Goal: Task Accomplishment & Management: Manage account settings

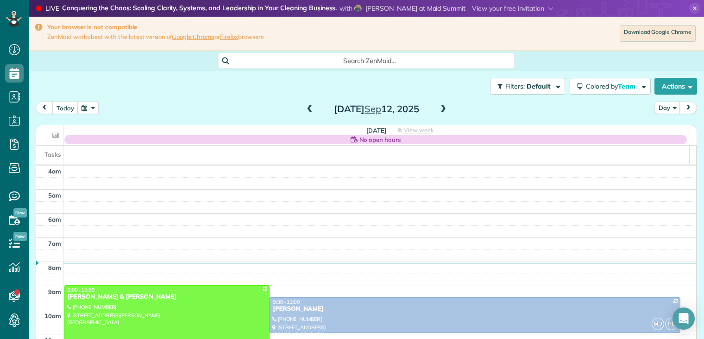
scroll to position [72, 0]
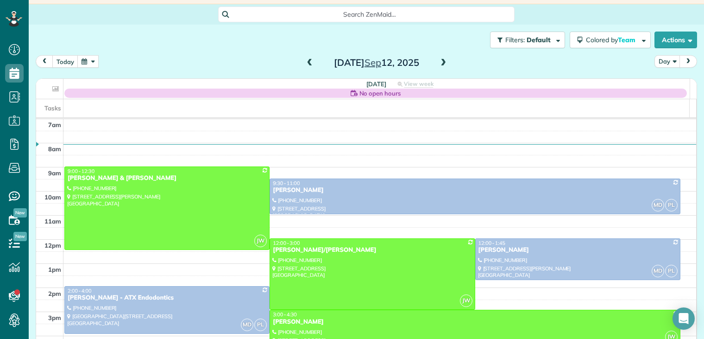
click at [300, 321] on div "[PERSON_NAME]" at bounding box center [474, 322] width 405 height 8
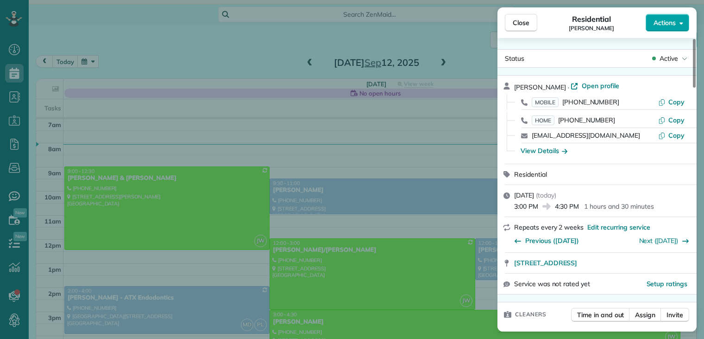
click at [667, 23] on span "Actions" at bounding box center [665, 22] width 22 height 9
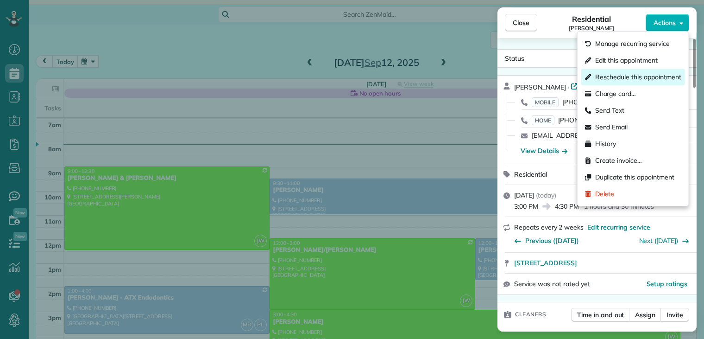
click at [632, 76] on span "Reschedule this appointment" at bounding box center [638, 76] width 86 height 9
select select "*"
select select "****"
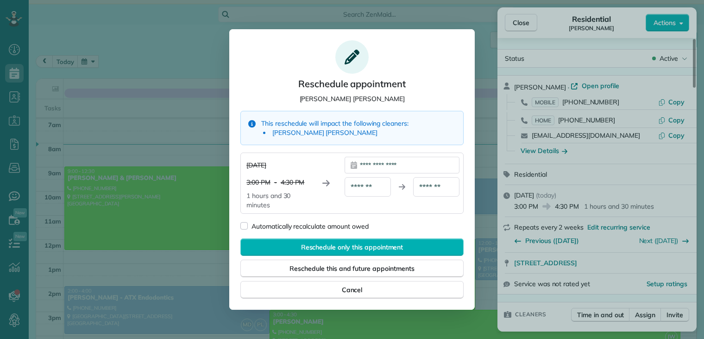
click at [431, 163] on div "**********" at bounding box center [402, 165] width 115 height 17
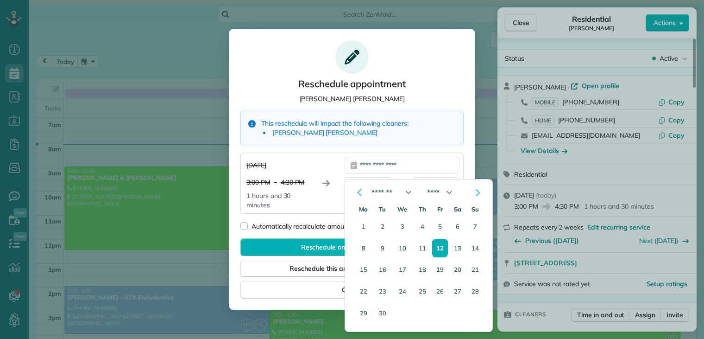
click at [430, 163] on div "**********" at bounding box center [402, 165] width 115 height 17
click at [384, 268] on button "16" at bounding box center [382, 269] width 15 height 18
type div "**********"
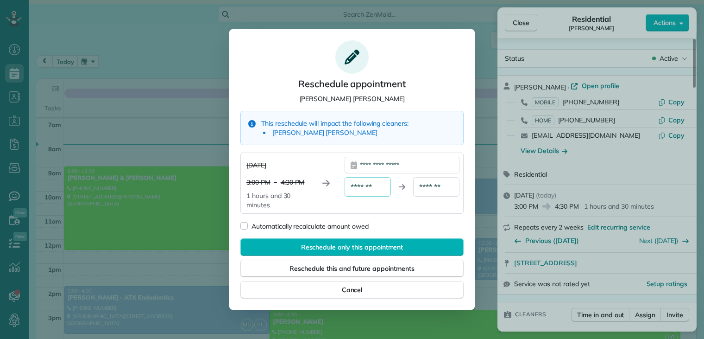
click at [380, 190] on div "*******" at bounding box center [368, 186] width 46 height 19
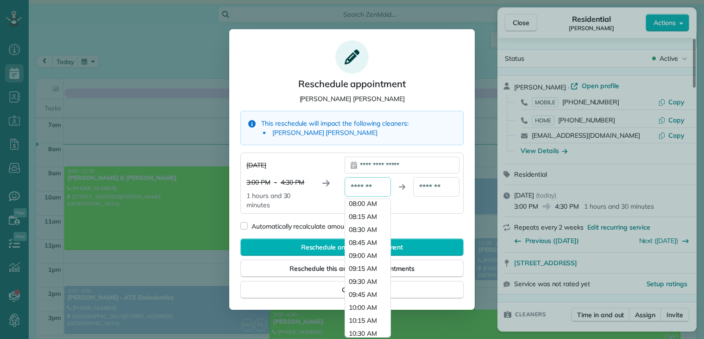
scroll to position [510, 0]
click at [363, 253] on span "10:45 AM" at bounding box center [363, 253] width 28 height 9
type div "********"
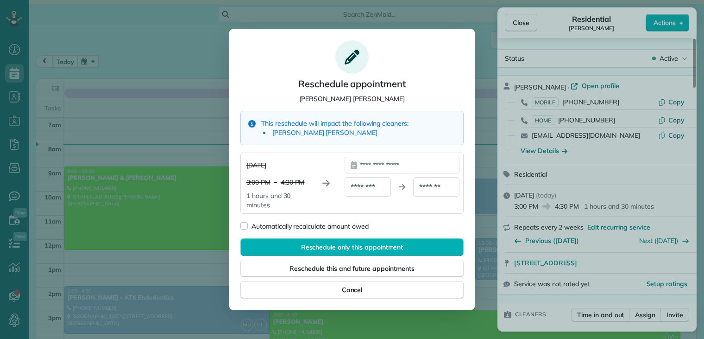
click at [443, 186] on div "*******" at bounding box center [436, 186] width 46 height 19
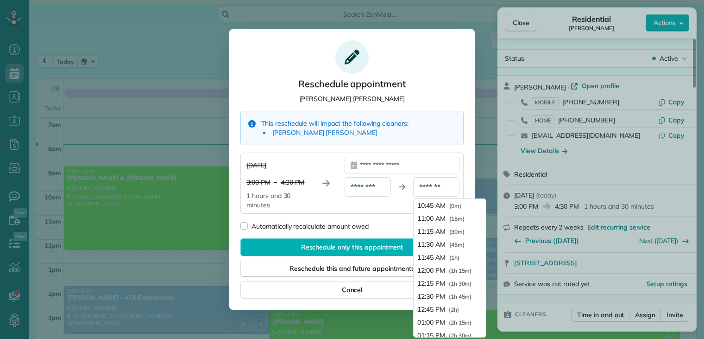
click at [443, 186] on div "*******" at bounding box center [436, 186] width 46 height 19
click at [442, 186] on div "*******" at bounding box center [436, 186] width 46 height 19
click at [442, 256] on span "11:45 AM" at bounding box center [431, 256] width 28 height 9
type div "********"
click at [442, 256] on div "Reschedule only this appointment Reschedule this and future appointments" at bounding box center [351, 257] width 223 height 39
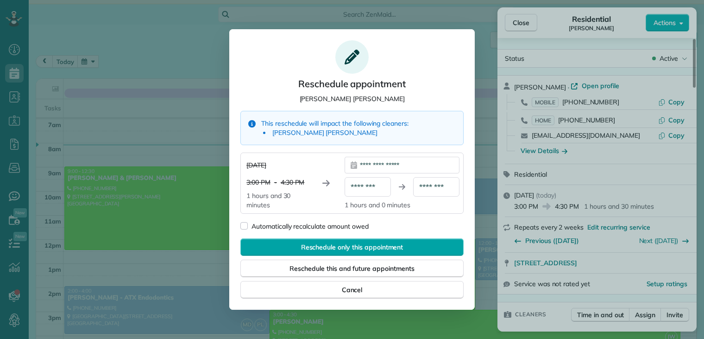
drag, startPoint x: 442, startPoint y: 256, endPoint x: 388, endPoint y: 246, distance: 55.1
click at [388, 246] on span "Reschedule only this appointment" at bounding box center [352, 246] width 102 height 9
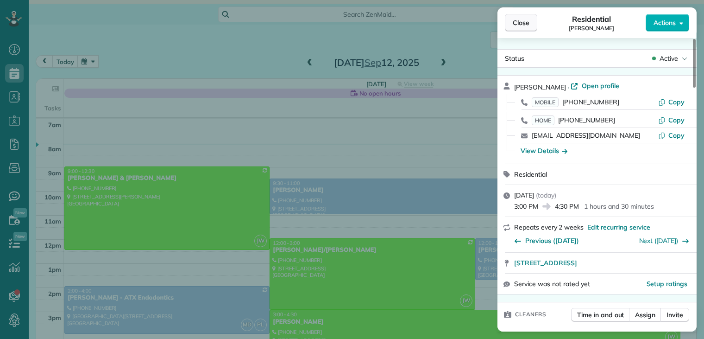
click at [525, 24] on span "Close" at bounding box center [521, 22] width 17 height 9
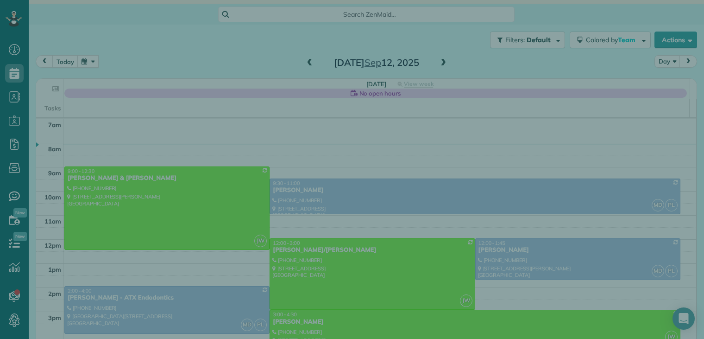
click at [525, 24] on span "Close" at bounding box center [521, 22] width 17 height 9
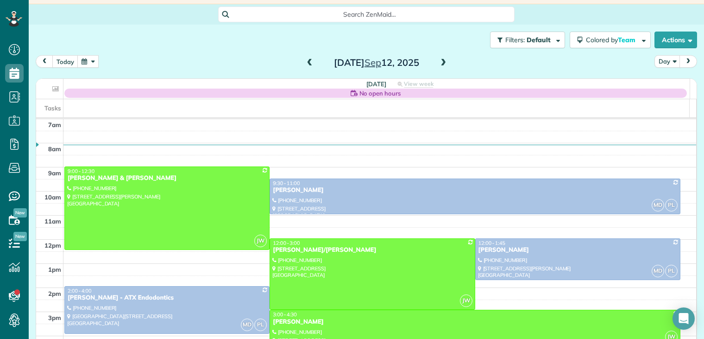
click at [482, 59] on div "[DATE] Day [DATE]" at bounding box center [366, 63] width 661 height 17
click at [85, 63] on button "button" at bounding box center [87, 61] width 21 height 13
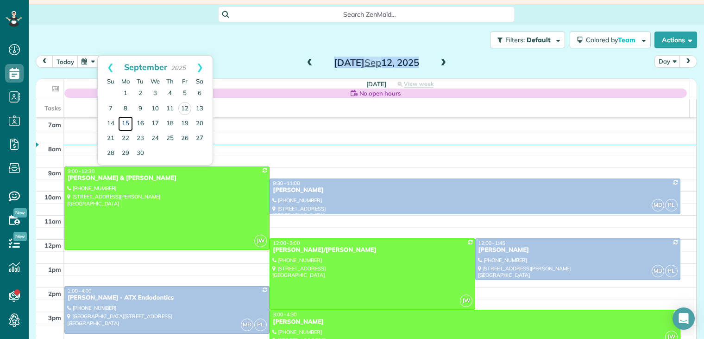
click at [124, 122] on link "15" at bounding box center [125, 123] width 15 height 15
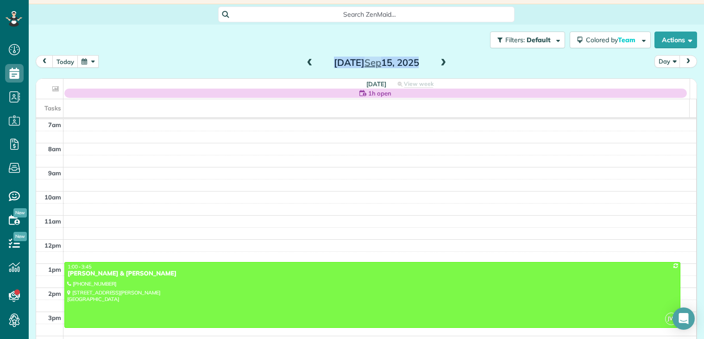
click at [305, 62] on span at bounding box center [310, 63] width 10 height 8
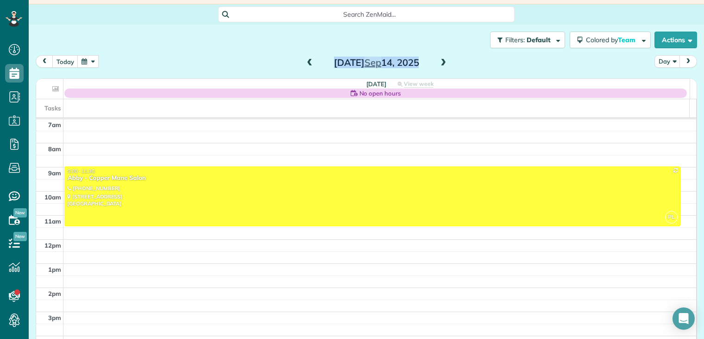
click at [305, 62] on span at bounding box center [310, 63] width 10 height 8
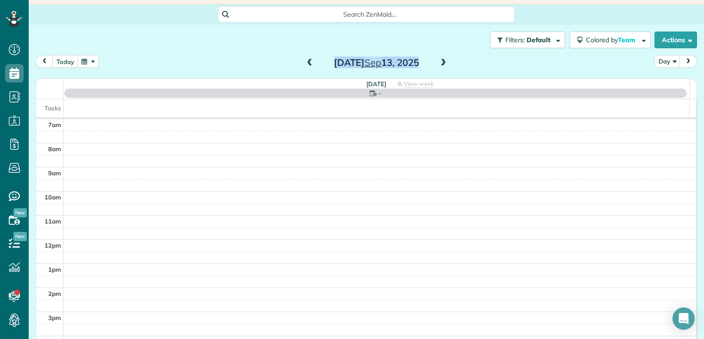
click at [305, 62] on span at bounding box center [310, 63] width 10 height 8
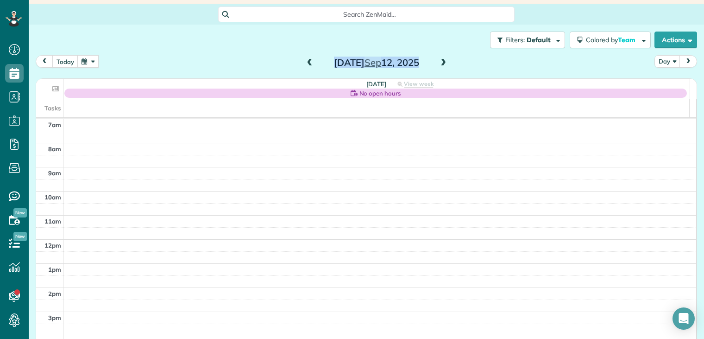
click at [271, 61] on div "[DATE] Day [DATE]" at bounding box center [366, 63] width 661 height 17
click at [227, 60] on div "[DATE] Day [DATE]" at bounding box center [366, 63] width 661 height 17
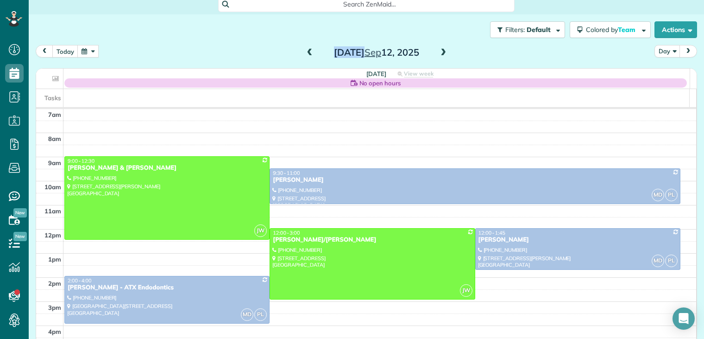
scroll to position [63, 0]
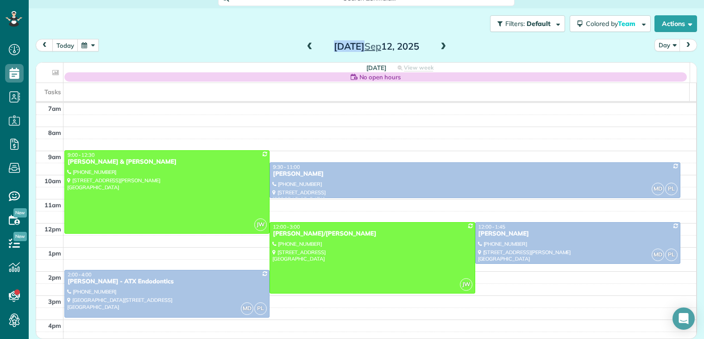
click at [93, 46] on button "button" at bounding box center [87, 45] width 21 height 13
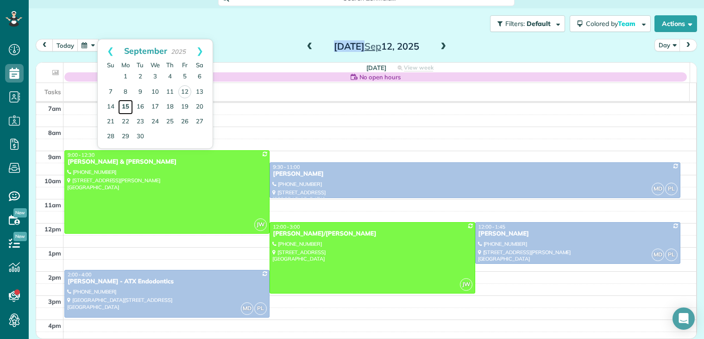
click at [126, 106] on link "15" at bounding box center [125, 107] width 15 height 15
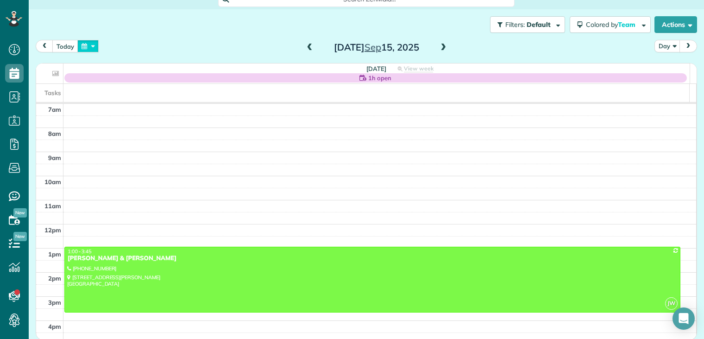
click at [87, 48] on button "button" at bounding box center [87, 46] width 21 height 13
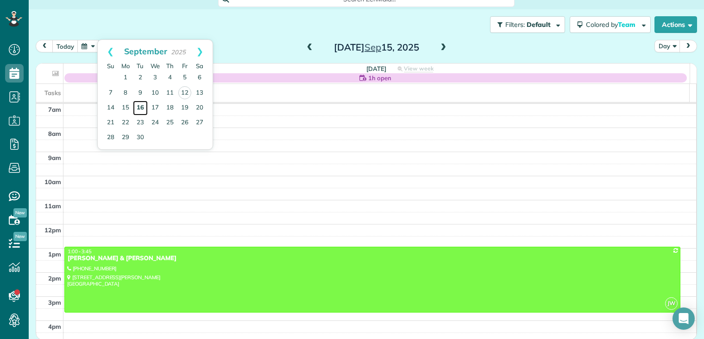
click at [142, 106] on link "16" at bounding box center [140, 108] width 15 height 15
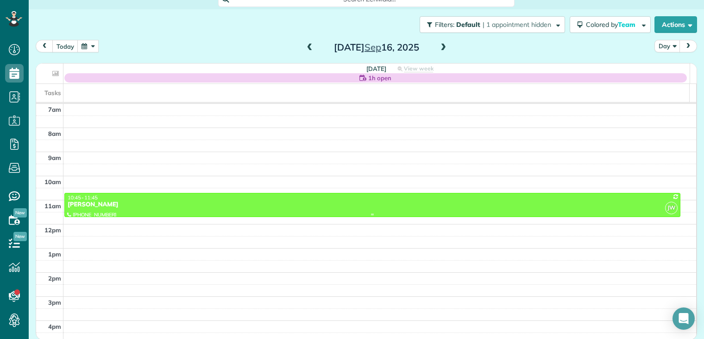
click at [102, 205] on div "[PERSON_NAME]" at bounding box center [372, 205] width 611 height 8
click at [0, 0] on div at bounding box center [0, 0] width 0 height 0
click at [101, 203] on div "[PERSON_NAME]" at bounding box center [372, 205] width 611 height 8
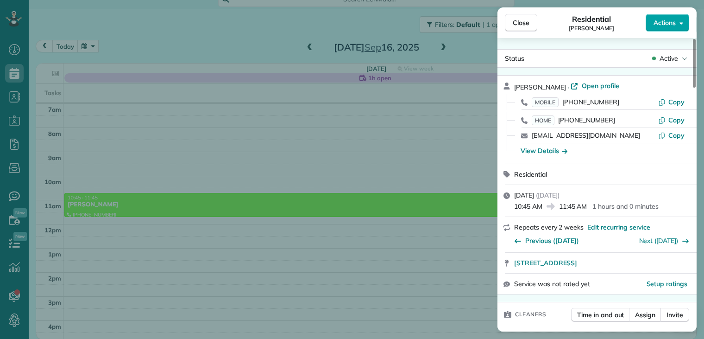
click at [660, 25] on span "Actions" at bounding box center [665, 22] width 22 height 9
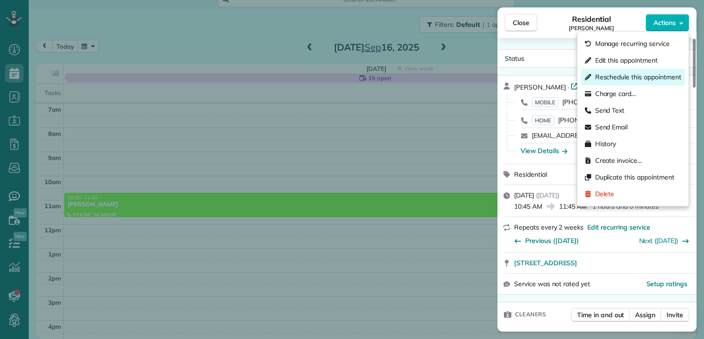
click at [627, 77] on span "Reschedule this appointment" at bounding box center [638, 76] width 86 height 9
select select "*"
select select "****"
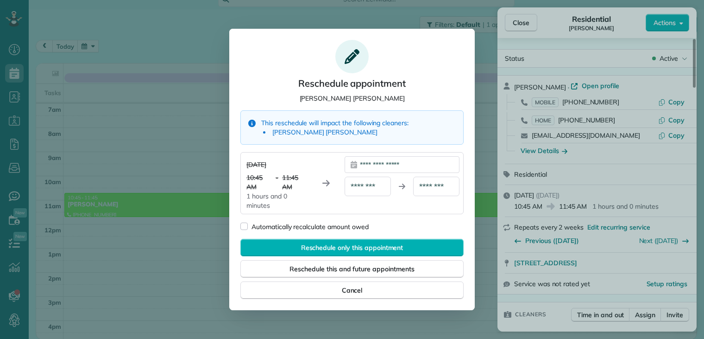
click at [397, 164] on div "**********" at bounding box center [402, 164] width 115 height 17
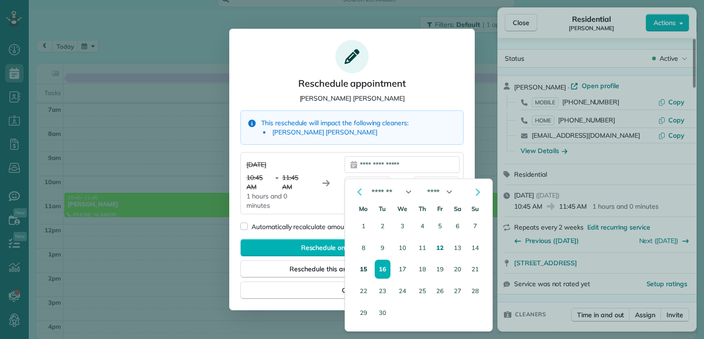
click at [363, 268] on button "15" at bounding box center [364, 269] width 18 height 18
type div "**********"
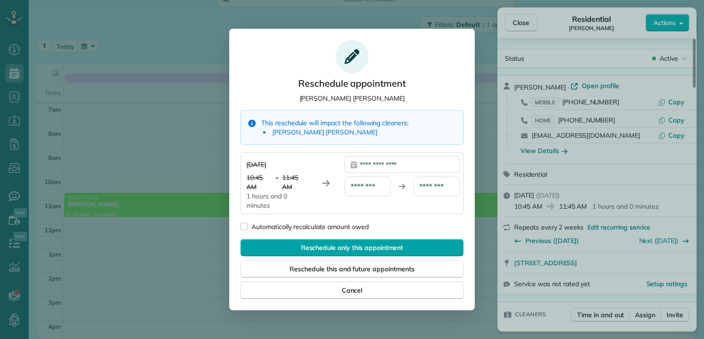
click at [357, 246] on span "Reschedule only this appointment" at bounding box center [352, 247] width 102 height 9
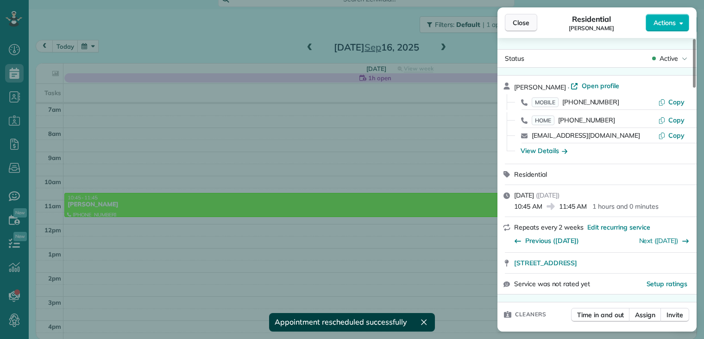
click at [526, 27] on span "Close" at bounding box center [521, 22] width 17 height 9
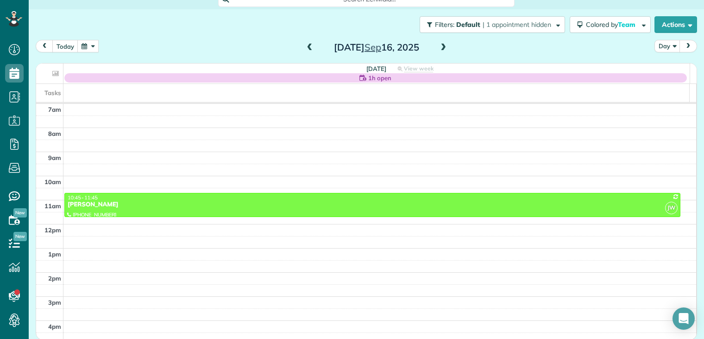
click at [195, 37] on div "Filters: Default | 1 appointment hidden Colored by Team Color by Cleaner Color …" at bounding box center [366, 24] width 675 height 31
click at [68, 44] on button "today" at bounding box center [65, 46] width 26 height 13
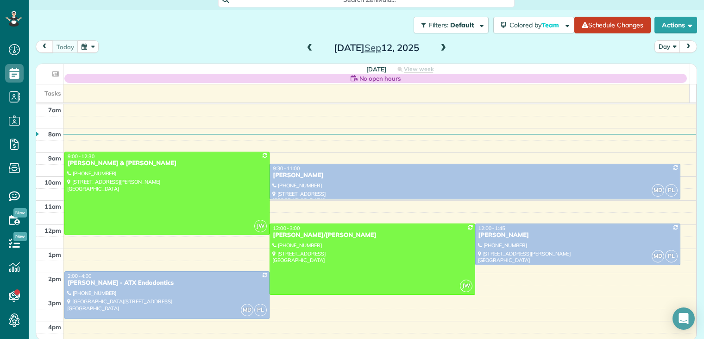
scroll to position [63, 0]
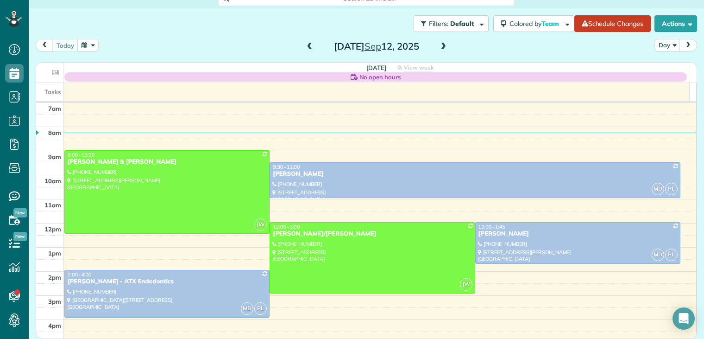
click at [441, 46] on span at bounding box center [443, 47] width 10 height 8
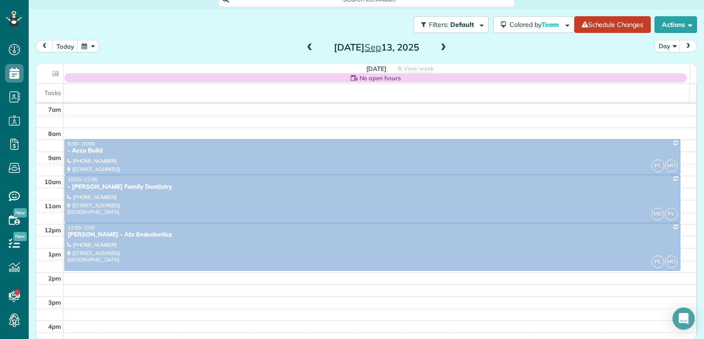
click at [441, 46] on span at bounding box center [443, 48] width 10 height 8
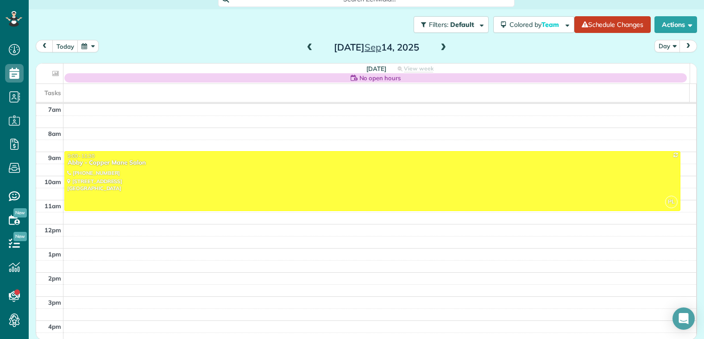
click at [441, 46] on span at bounding box center [443, 48] width 10 height 8
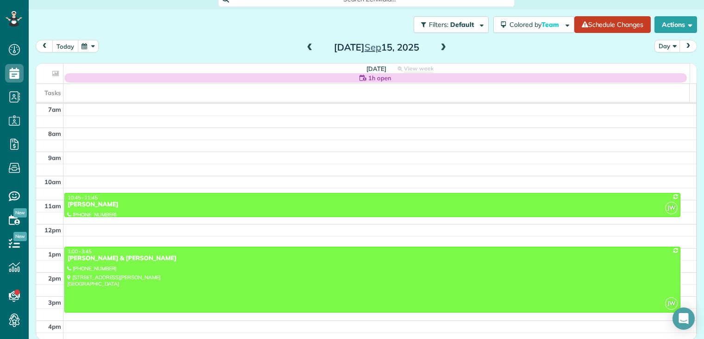
click at [70, 48] on button "today" at bounding box center [65, 46] width 26 height 13
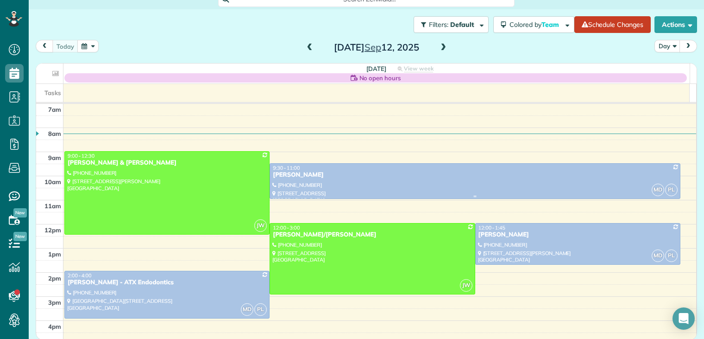
click at [290, 174] on div "[PERSON_NAME]" at bounding box center [474, 175] width 405 height 8
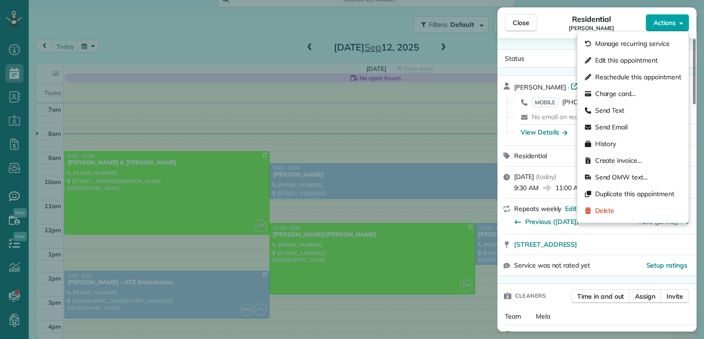
click at [658, 25] on span "Actions" at bounding box center [665, 22] width 22 height 9
click at [631, 76] on span "Reschedule this appointment" at bounding box center [638, 76] width 86 height 9
select select "*"
select select "****"
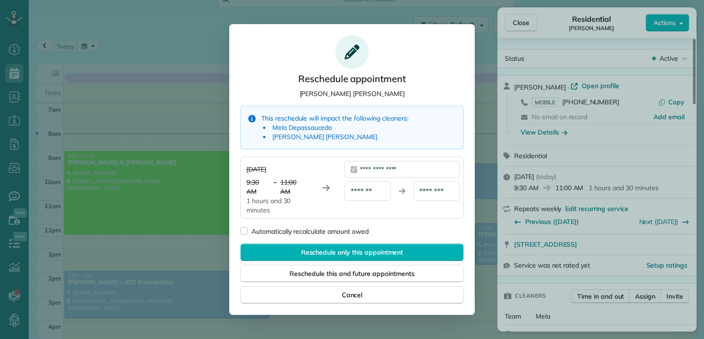
click at [415, 168] on div "**********" at bounding box center [402, 169] width 115 height 17
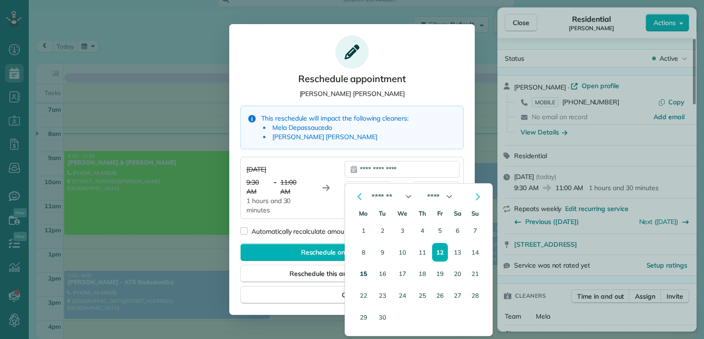
click at [361, 270] on button "15" at bounding box center [364, 273] width 18 height 18
type div "**********"
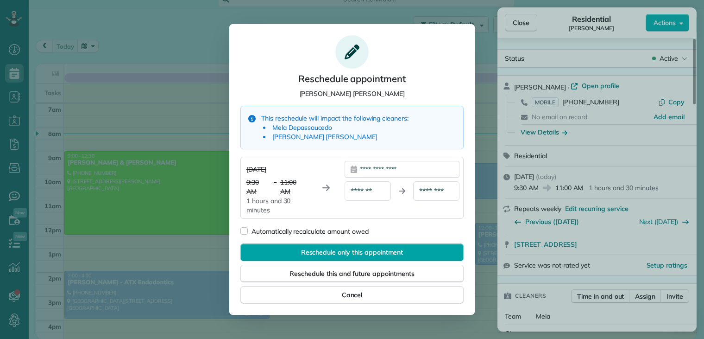
click at [360, 250] on span "Reschedule only this appointment" at bounding box center [352, 251] width 102 height 9
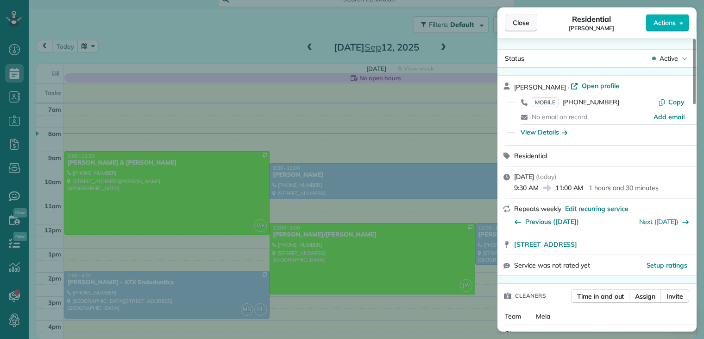
click at [521, 24] on span "Close" at bounding box center [521, 22] width 17 height 9
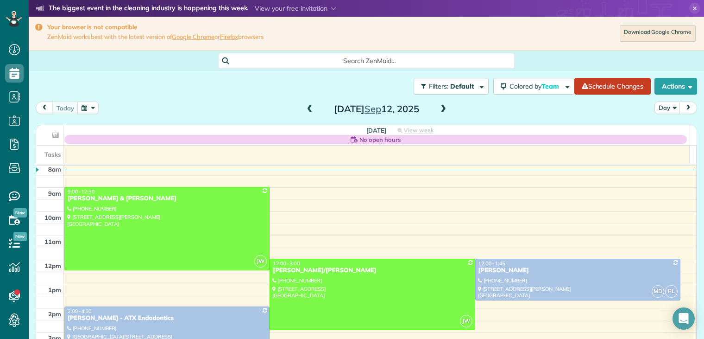
click at [439, 109] on span at bounding box center [443, 109] width 10 height 8
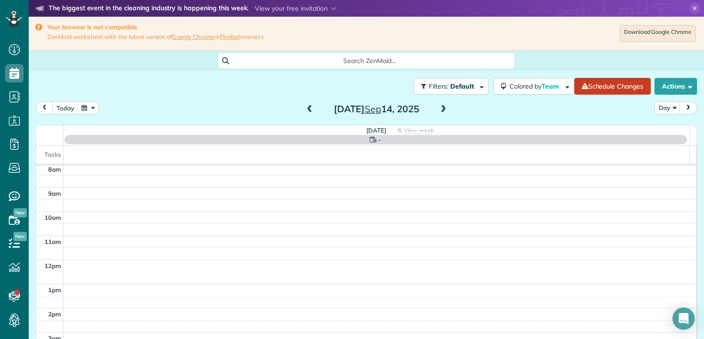
scroll to position [72, 0]
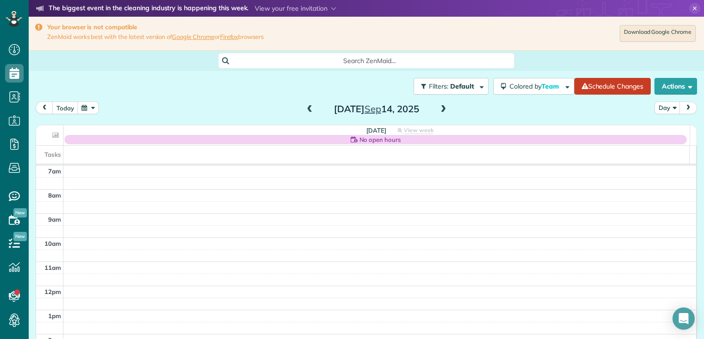
click at [439, 109] on span at bounding box center [443, 109] width 10 height 8
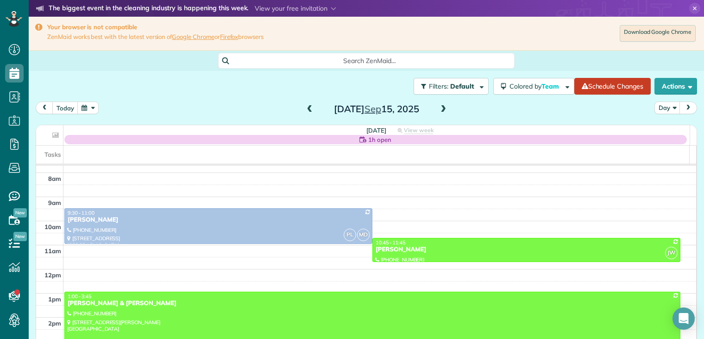
scroll to position [98, 0]
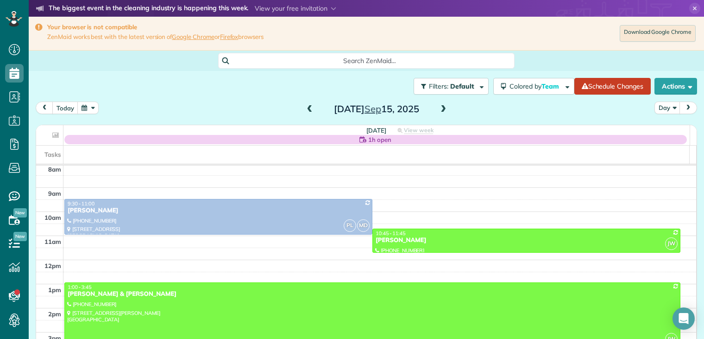
click at [441, 109] on span at bounding box center [443, 109] width 10 height 8
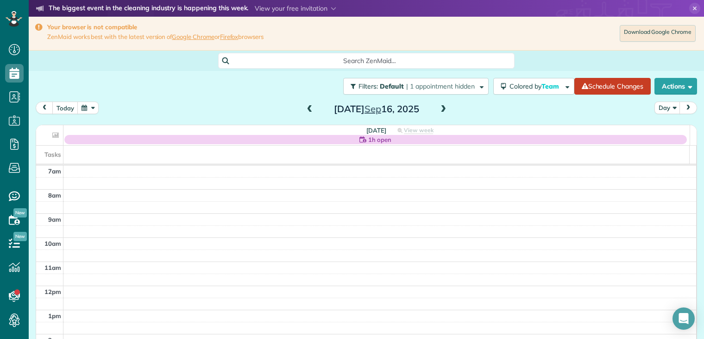
click at [439, 109] on span at bounding box center [443, 109] width 10 height 8
click at [308, 108] on span at bounding box center [310, 109] width 10 height 8
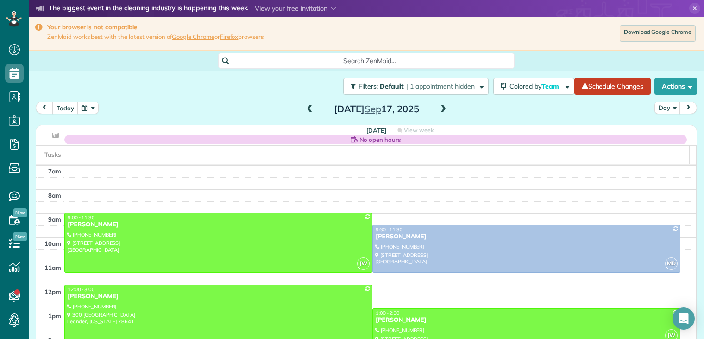
click at [307, 111] on span at bounding box center [310, 109] width 10 height 8
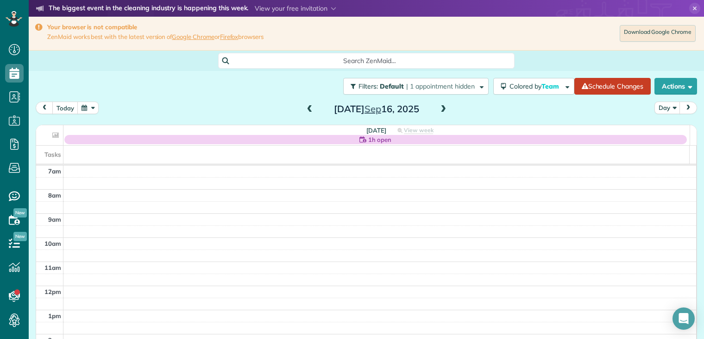
click at [440, 110] on span at bounding box center [443, 109] width 10 height 8
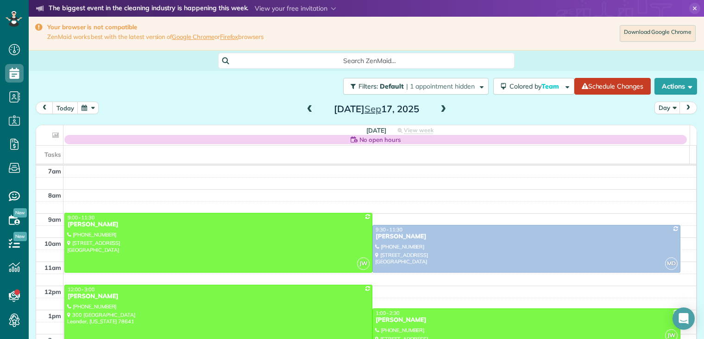
click at [440, 110] on span at bounding box center [443, 109] width 10 height 8
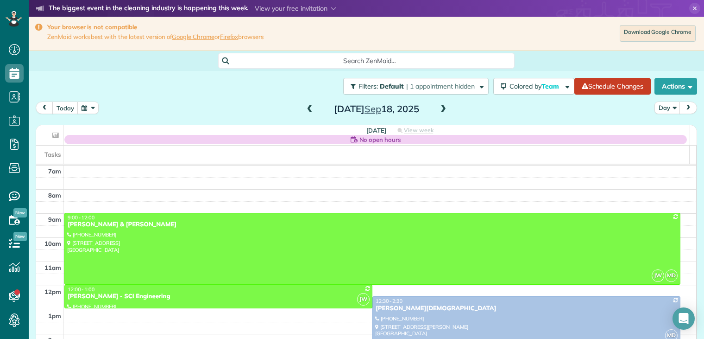
click at [439, 110] on span at bounding box center [443, 109] width 10 height 8
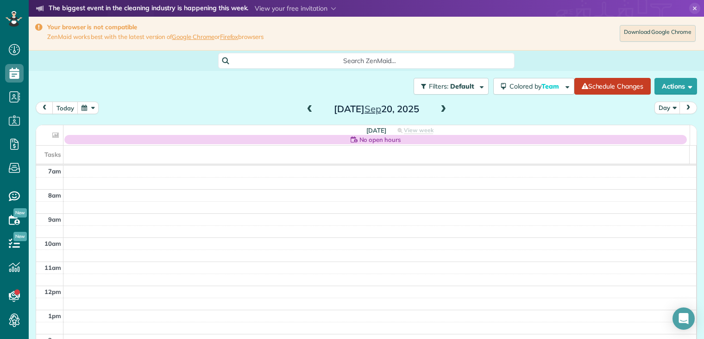
click at [439, 108] on span at bounding box center [443, 109] width 10 height 8
click at [307, 109] on span at bounding box center [310, 109] width 10 height 8
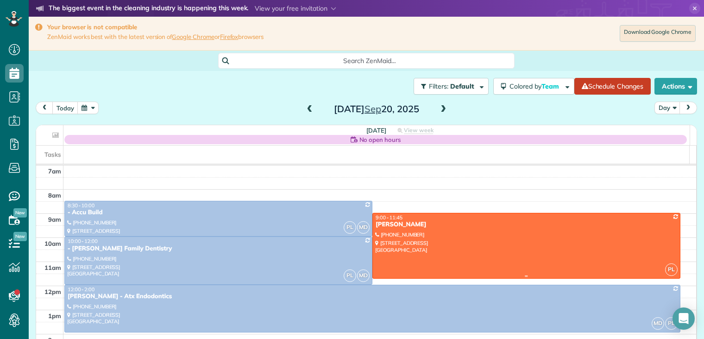
click at [422, 224] on div "Sylvia Robles" at bounding box center [526, 224] width 302 height 8
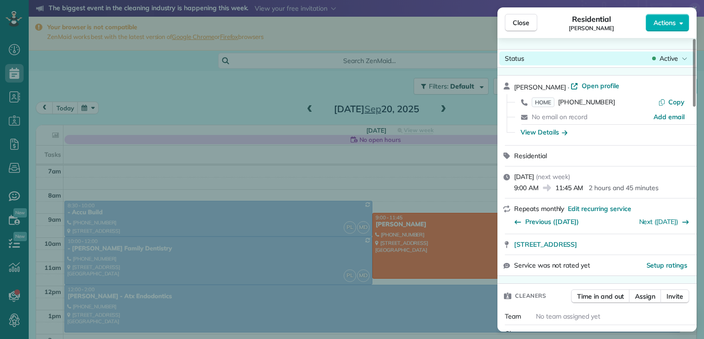
click at [671, 59] on span "Active" at bounding box center [669, 58] width 19 height 9
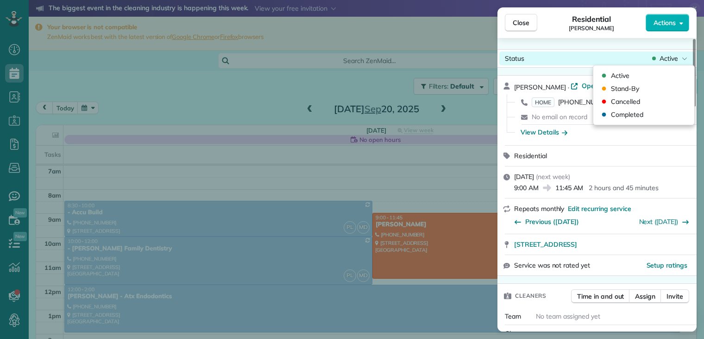
click at [671, 59] on span "Active" at bounding box center [669, 58] width 19 height 9
click at [663, 56] on span "Active" at bounding box center [669, 58] width 19 height 9
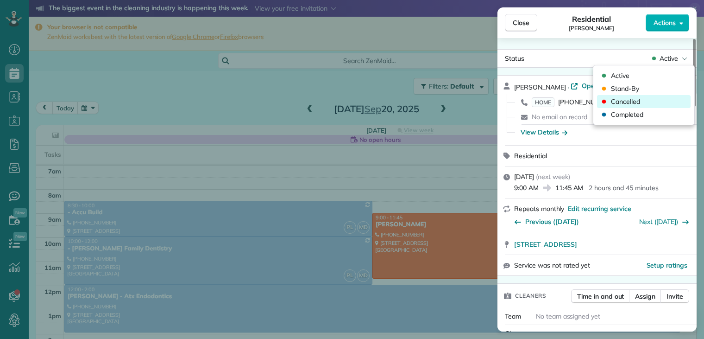
click at [627, 100] on span "Cancelled" at bounding box center [625, 101] width 29 height 9
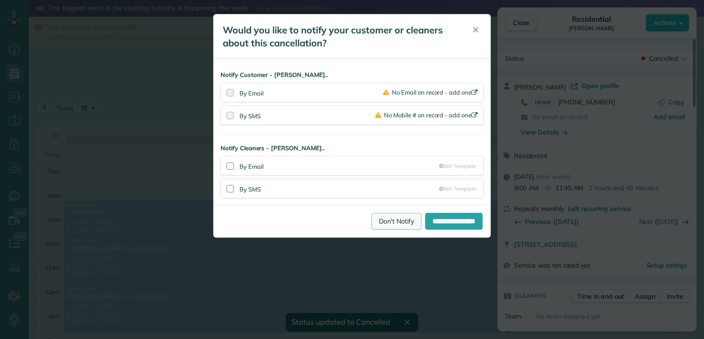
click at [382, 217] on link "Don't Notify" at bounding box center [396, 221] width 50 height 17
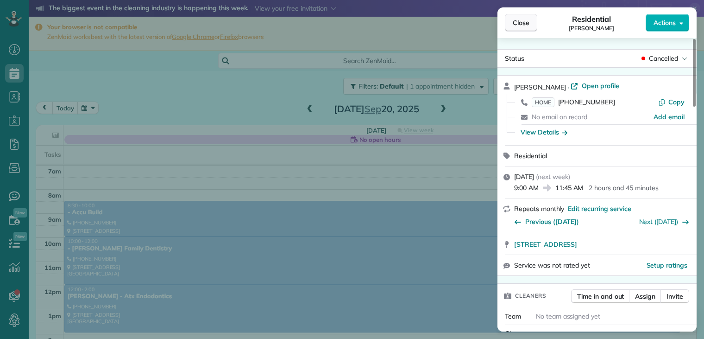
click at [519, 23] on span "Close" at bounding box center [521, 22] width 17 height 9
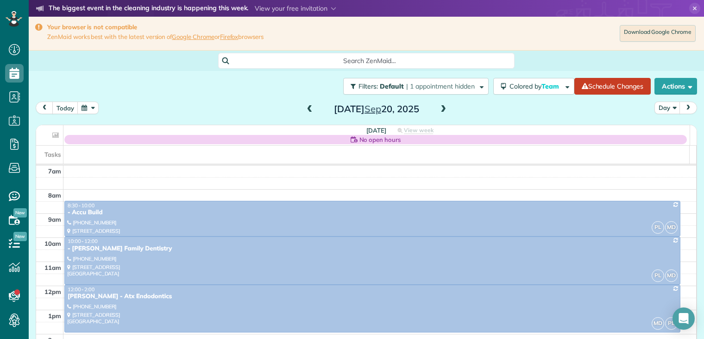
click at [438, 110] on span at bounding box center [443, 109] width 10 height 8
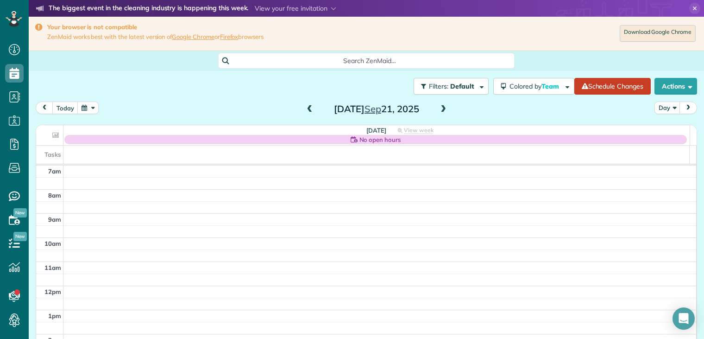
click at [438, 110] on span at bounding box center [443, 109] width 10 height 8
click at [438, 109] on span at bounding box center [443, 109] width 10 height 8
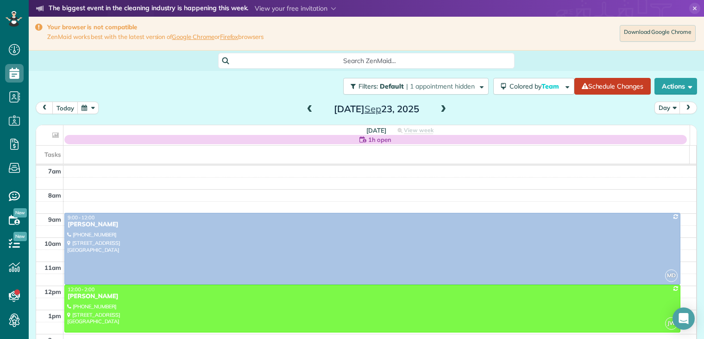
click at [440, 105] on span at bounding box center [443, 109] width 10 height 8
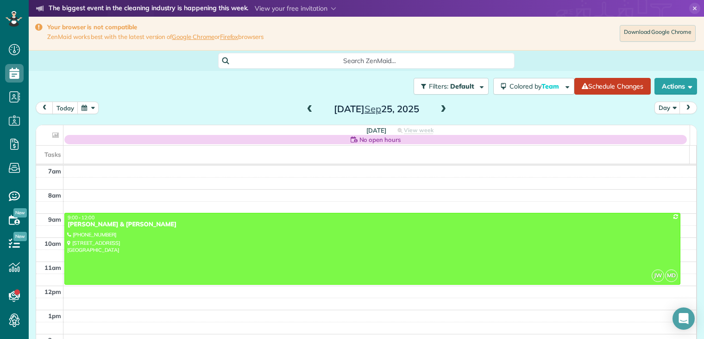
click at [440, 105] on span at bounding box center [443, 109] width 10 height 8
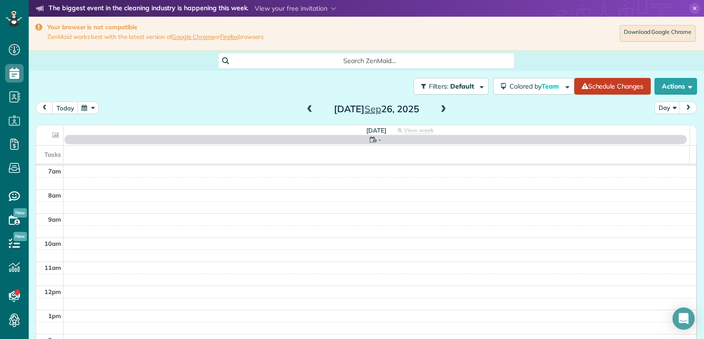
click at [440, 105] on span at bounding box center [443, 109] width 10 height 8
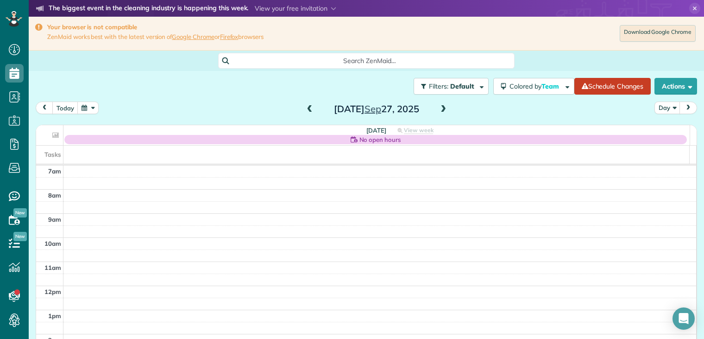
click at [88, 109] on button "button" at bounding box center [87, 107] width 21 height 13
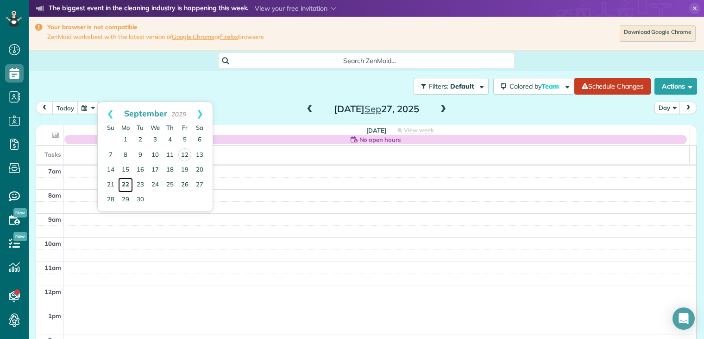
click at [126, 183] on link "22" at bounding box center [125, 184] width 15 height 15
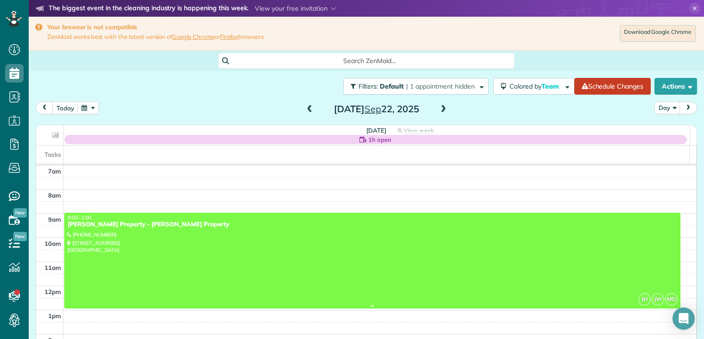
click at [114, 227] on div "guerin Property - Guerin Property" at bounding box center [372, 224] width 611 height 8
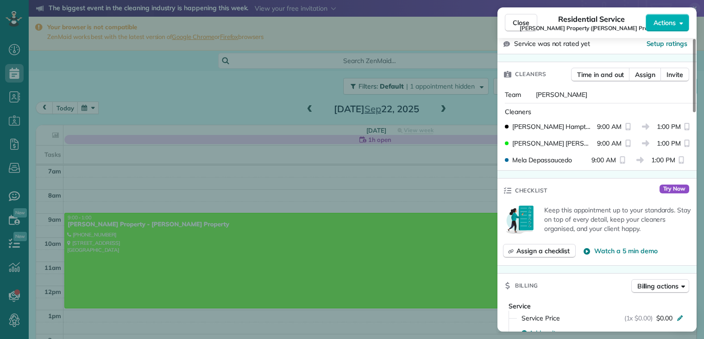
scroll to position [139, 0]
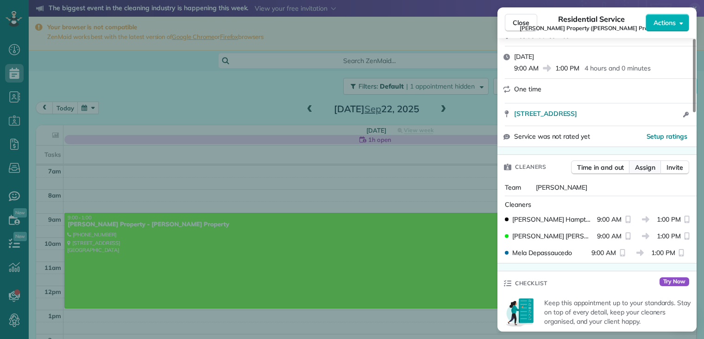
click at [647, 163] on span "Assign" at bounding box center [645, 167] width 20 height 9
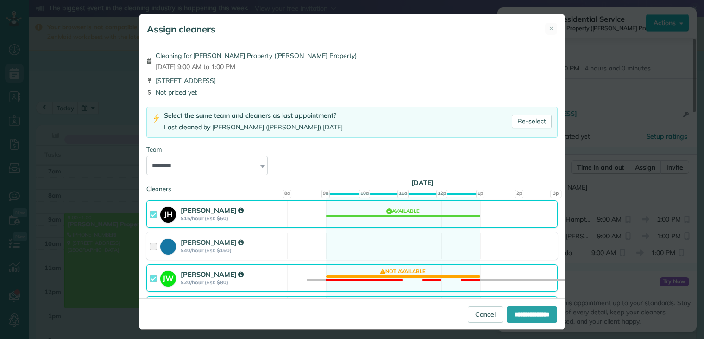
click at [150, 214] on div at bounding box center [155, 213] width 11 height 17
click at [150, 212] on div at bounding box center [155, 213] width 11 height 17
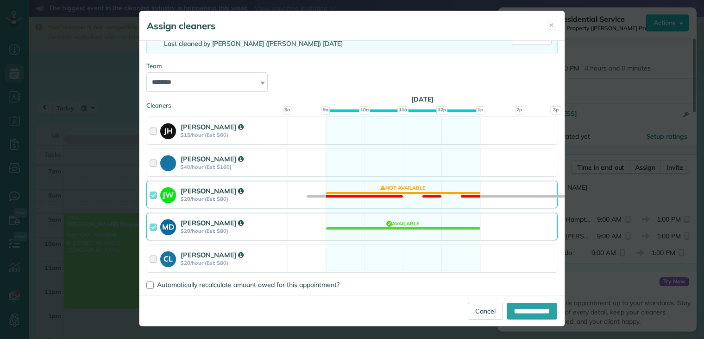
scroll to position [4, 0]
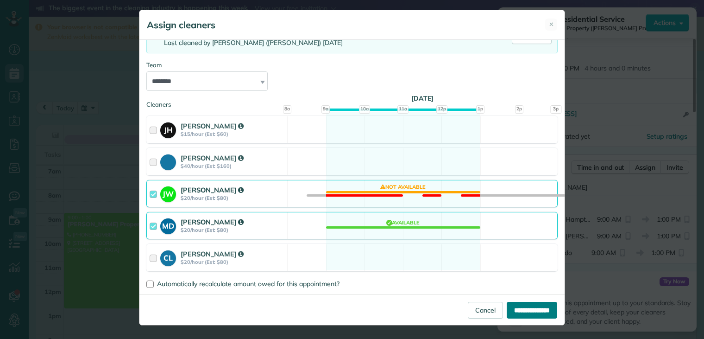
click at [509, 312] on input "**********" at bounding box center [532, 310] width 50 height 17
type input "**********"
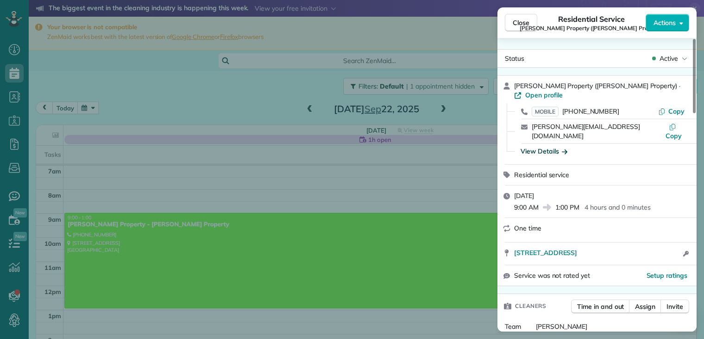
click at [565, 149] on icon "button" at bounding box center [565, 151] width 6 height 5
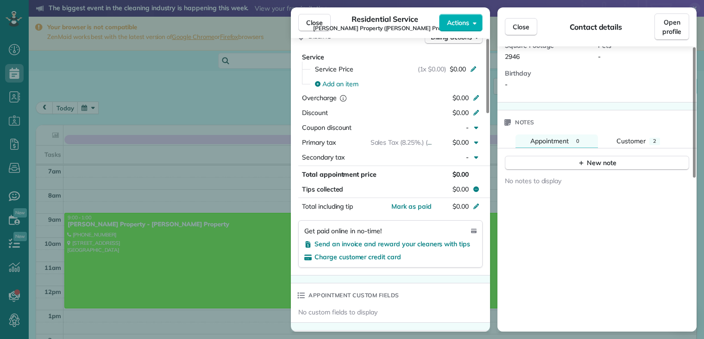
scroll to position [325, 0]
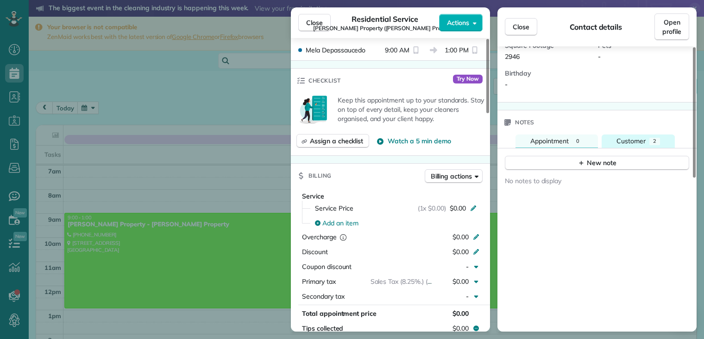
click at [623, 137] on span "Customer" at bounding box center [631, 141] width 29 height 8
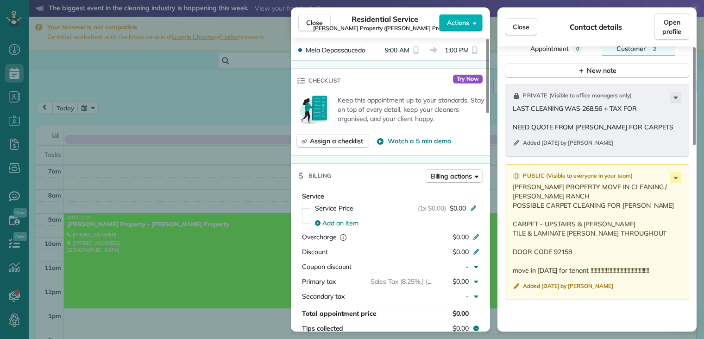
scroll to position [371, 0]
click at [674, 171] on icon at bounding box center [675, 176] width 11 height 11
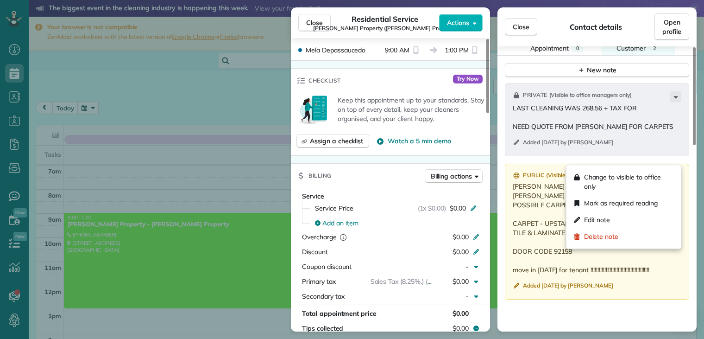
click at [674, 171] on icon at bounding box center [675, 176] width 11 height 11
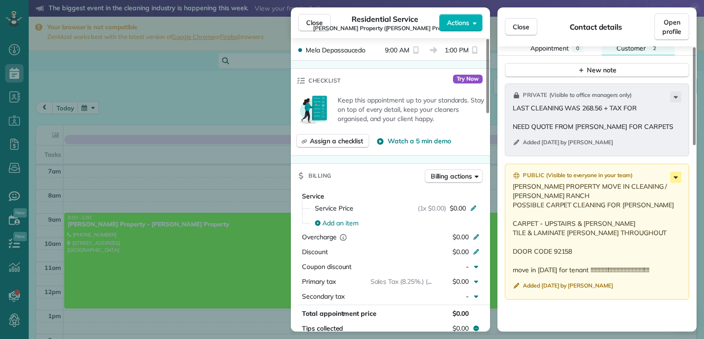
click at [675, 171] on icon at bounding box center [675, 176] width 11 height 11
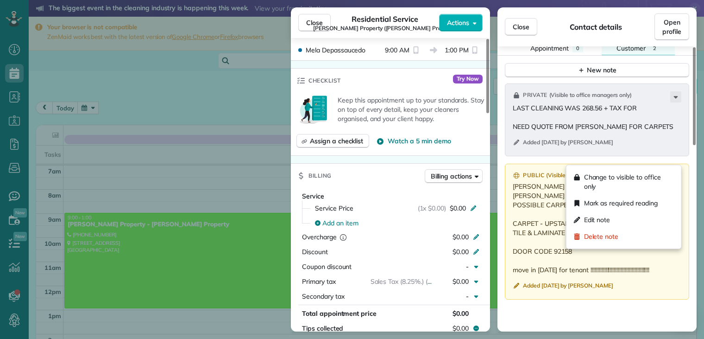
click at [675, 171] on icon at bounding box center [675, 176] width 11 height 11
click at [611, 221] on div "Edit note" at bounding box center [623, 219] width 107 height 17
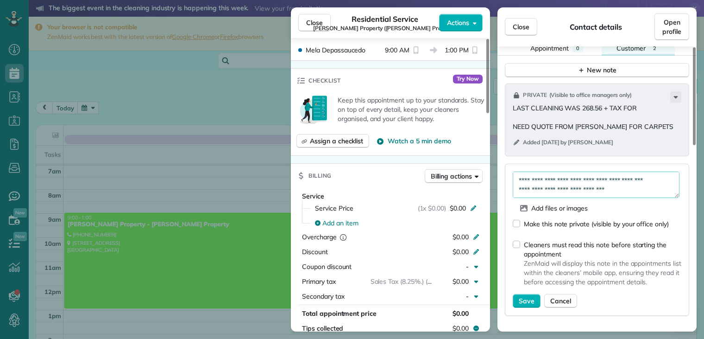
scroll to position [19, 0]
click at [666, 171] on textarea "**********" at bounding box center [596, 184] width 167 height 27
type textarea "**********"
click at [533, 296] on span "Save" at bounding box center [527, 300] width 16 height 9
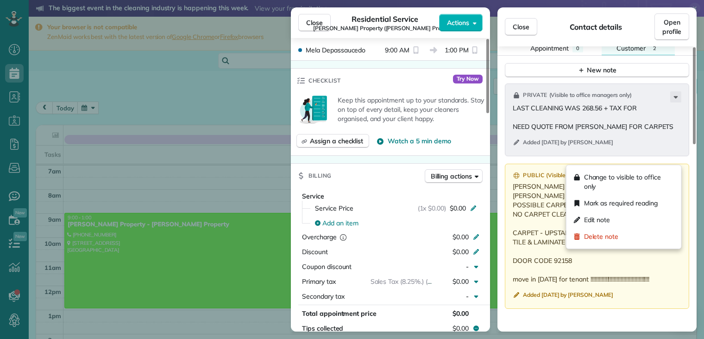
click at [678, 171] on icon at bounding box center [675, 176] width 11 height 11
click at [601, 219] on span "Edit note" at bounding box center [597, 219] width 26 height 9
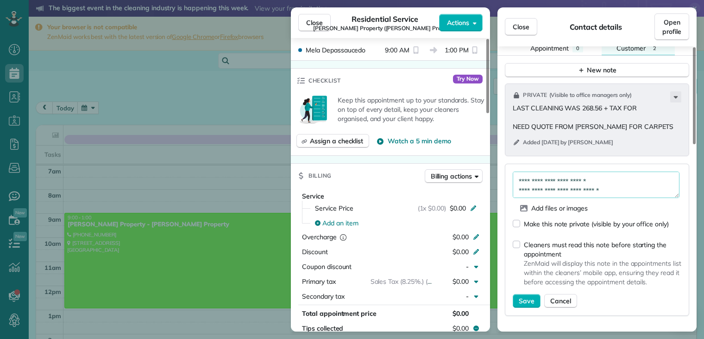
scroll to position [37, 0]
click at [610, 171] on textarea "**********" at bounding box center [596, 184] width 167 height 27
type textarea "**********"
click at [519, 296] on span "Save" at bounding box center [527, 300] width 16 height 9
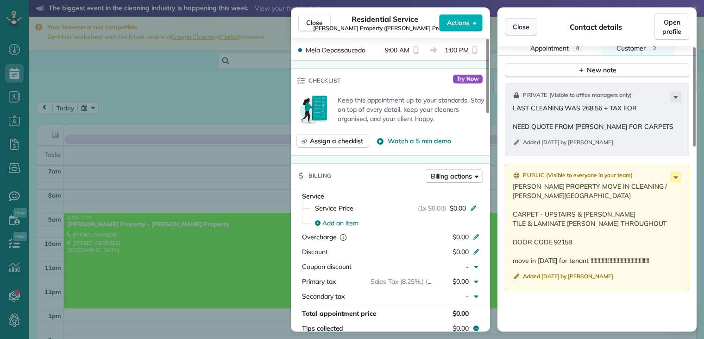
click at [516, 31] on button "Close" at bounding box center [521, 27] width 32 height 18
click at [516, 31] on div "Close Residential Service guerin Property (Guerin Property) Actions Status Acti…" at bounding box center [352, 169] width 704 height 339
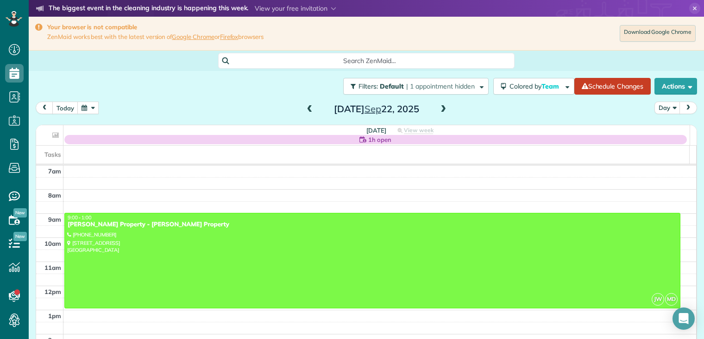
click at [87, 107] on button "button" at bounding box center [87, 107] width 21 height 13
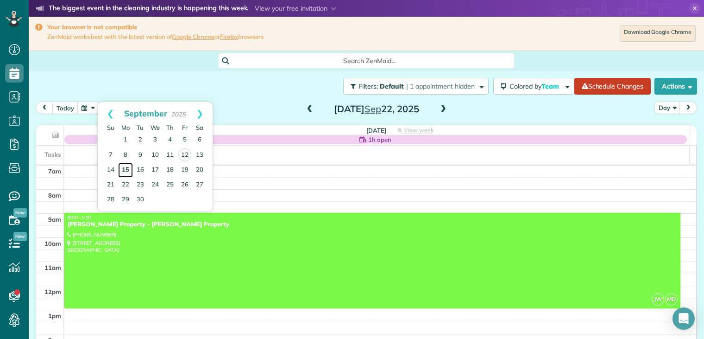
click at [127, 168] on link "15" at bounding box center [125, 170] width 15 height 15
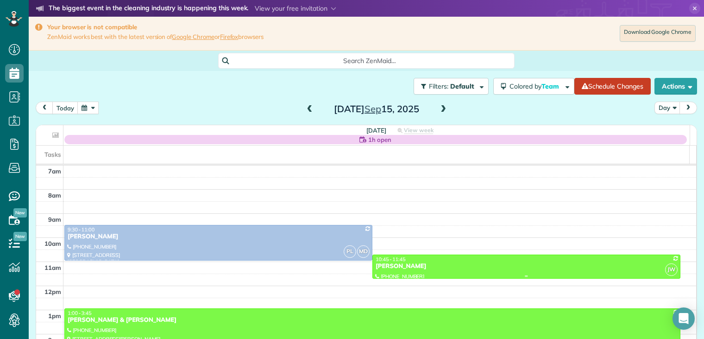
click at [384, 266] on div "[PERSON_NAME]" at bounding box center [526, 266] width 302 height 8
click at [0, 0] on div at bounding box center [0, 0] width 0 height 0
click at [384, 265] on div "[PERSON_NAME]" at bounding box center [526, 266] width 302 height 8
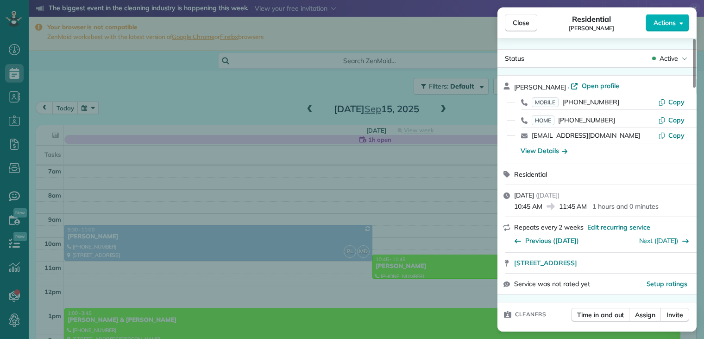
click at [626, 139] on div "[EMAIL_ADDRESS][DOMAIN_NAME]" at bounding box center [595, 135] width 126 height 9
click at [666, 57] on span "Active" at bounding box center [669, 58] width 19 height 9
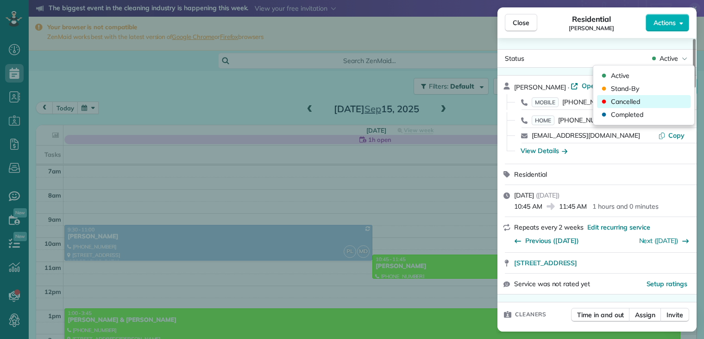
click at [627, 101] on span "Cancelled" at bounding box center [625, 101] width 29 height 9
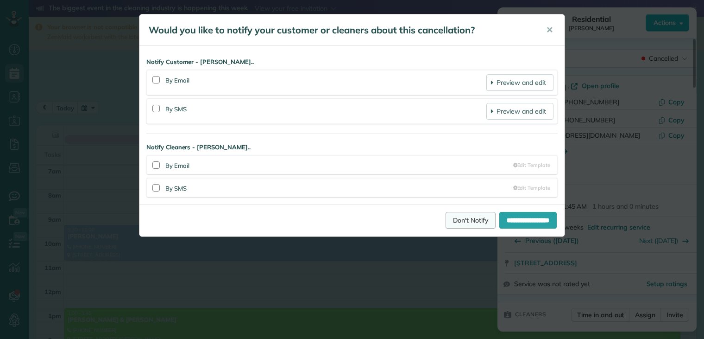
click at [461, 216] on link "Don't Notify" at bounding box center [471, 220] width 50 height 17
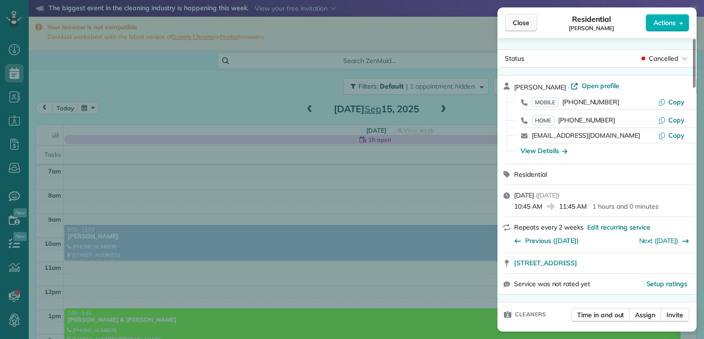
click at [526, 24] on span "Close" at bounding box center [521, 22] width 17 height 9
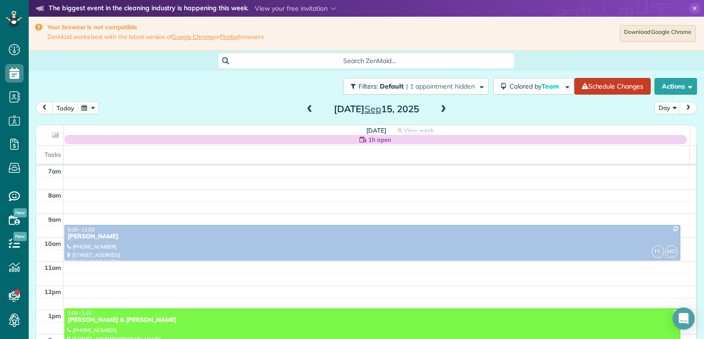
click at [441, 108] on span at bounding box center [443, 109] width 10 height 8
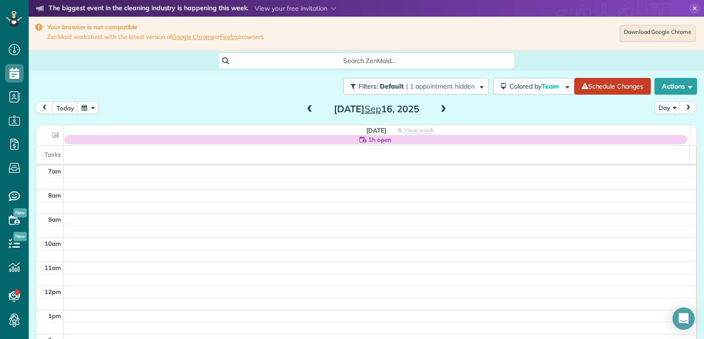
click at [441, 108] on span at bounding box center [443, 109] width 10 height 8
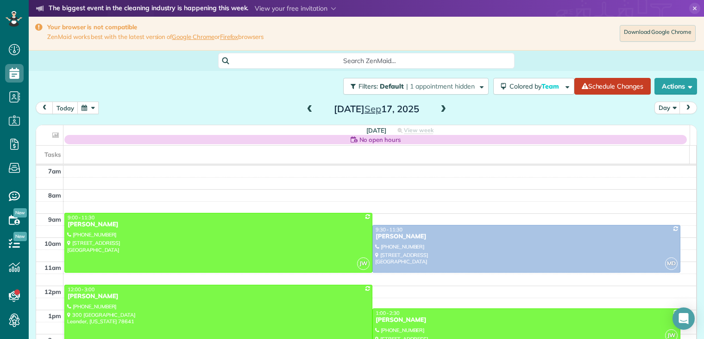
click at [442, 109] on span at bounding box center [443, 109] width 10 height 8
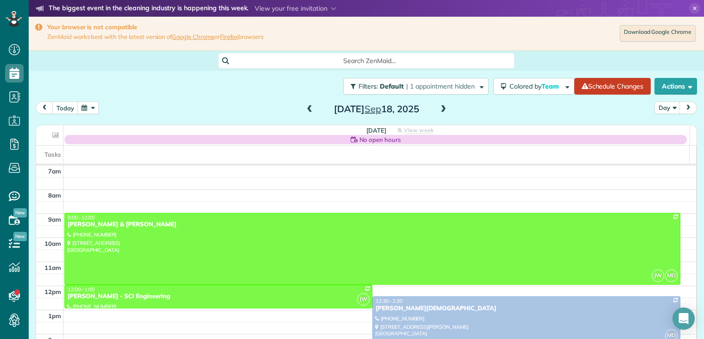
click at [443, 109] on span at bounding box center [443, 109] width 10 height 8
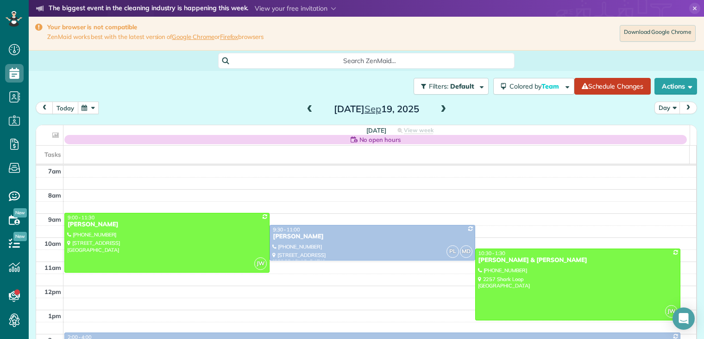
click at [70, 108] on button "today" at bounding box center [65, 107] width 26 height 13
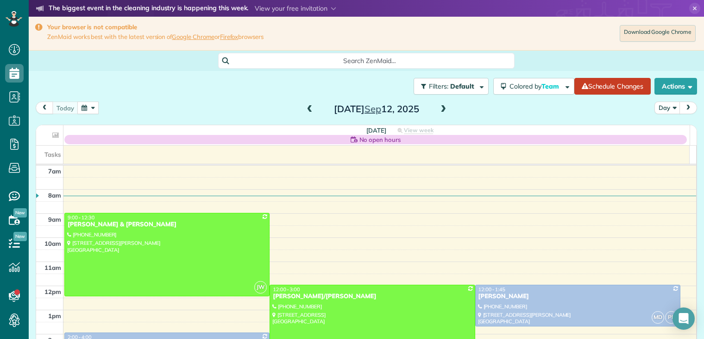
scroll to position [98, 0]
